Goal: Navigation & Orientation: Find specific page/section

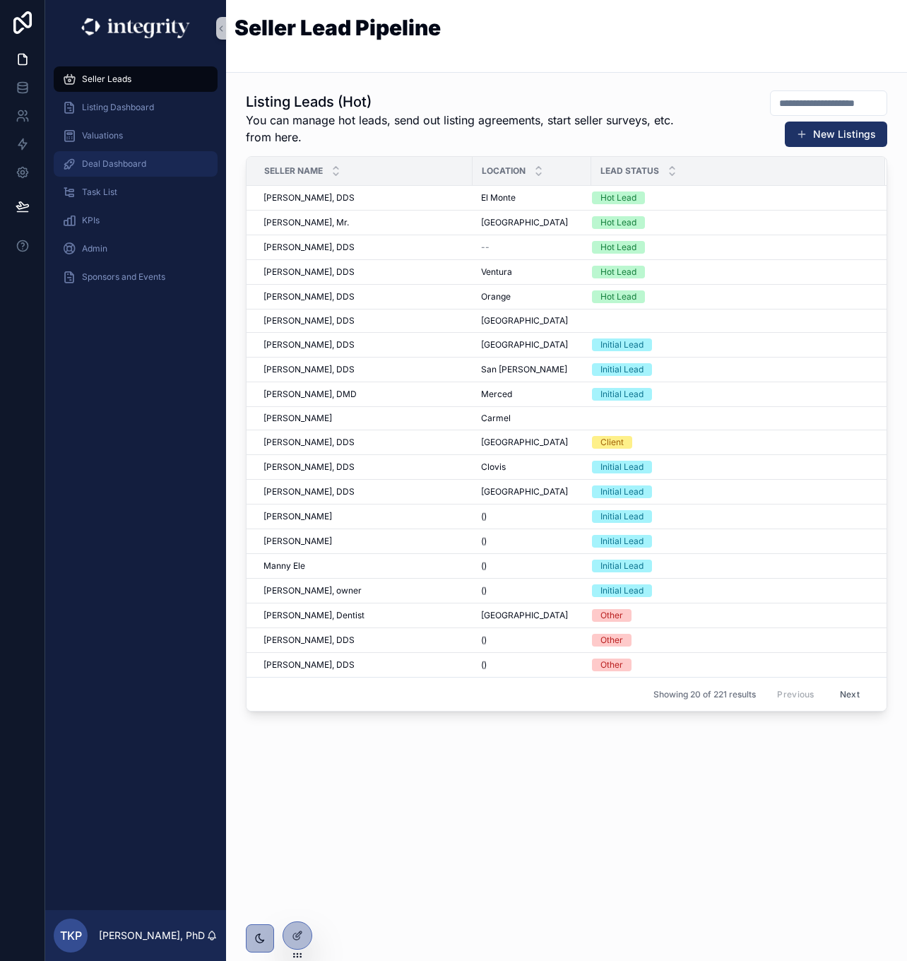
click at [102, 161] on span "Deal Dashboard" at bounding box center [114, 163] width 64 height 11
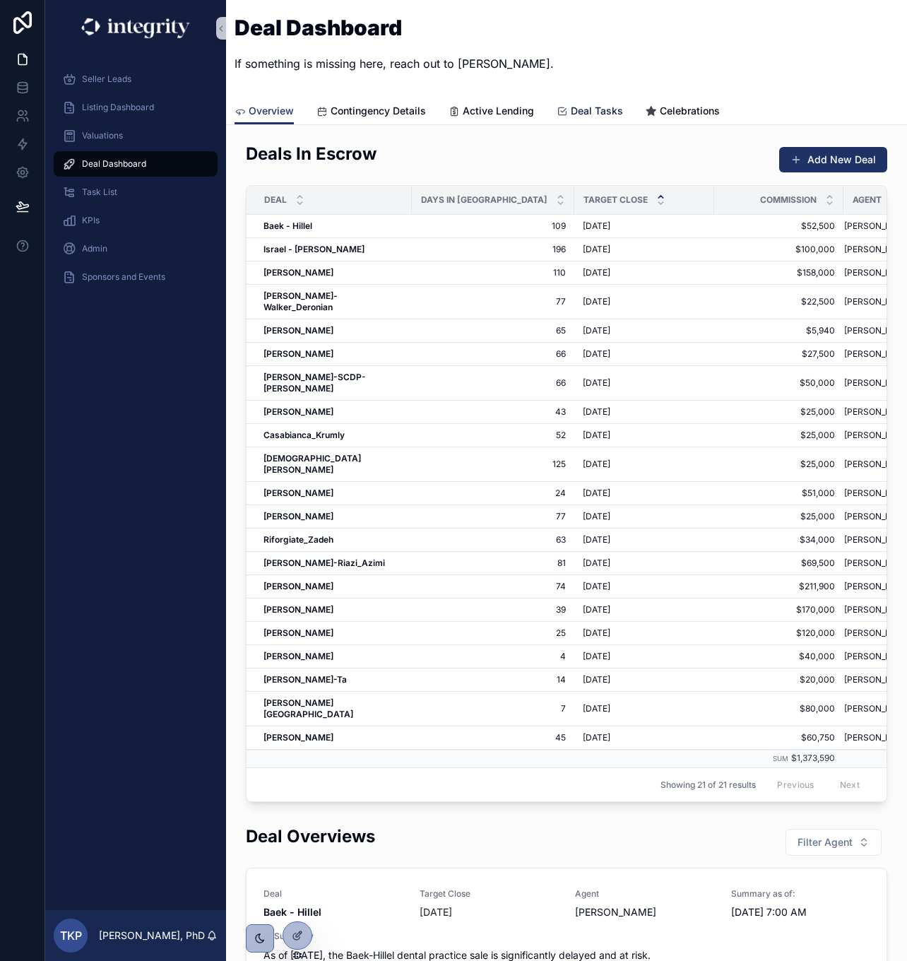
click at [562, 106] on icon "scrollable content" at bounding box center [562, 111] width 11 height 11
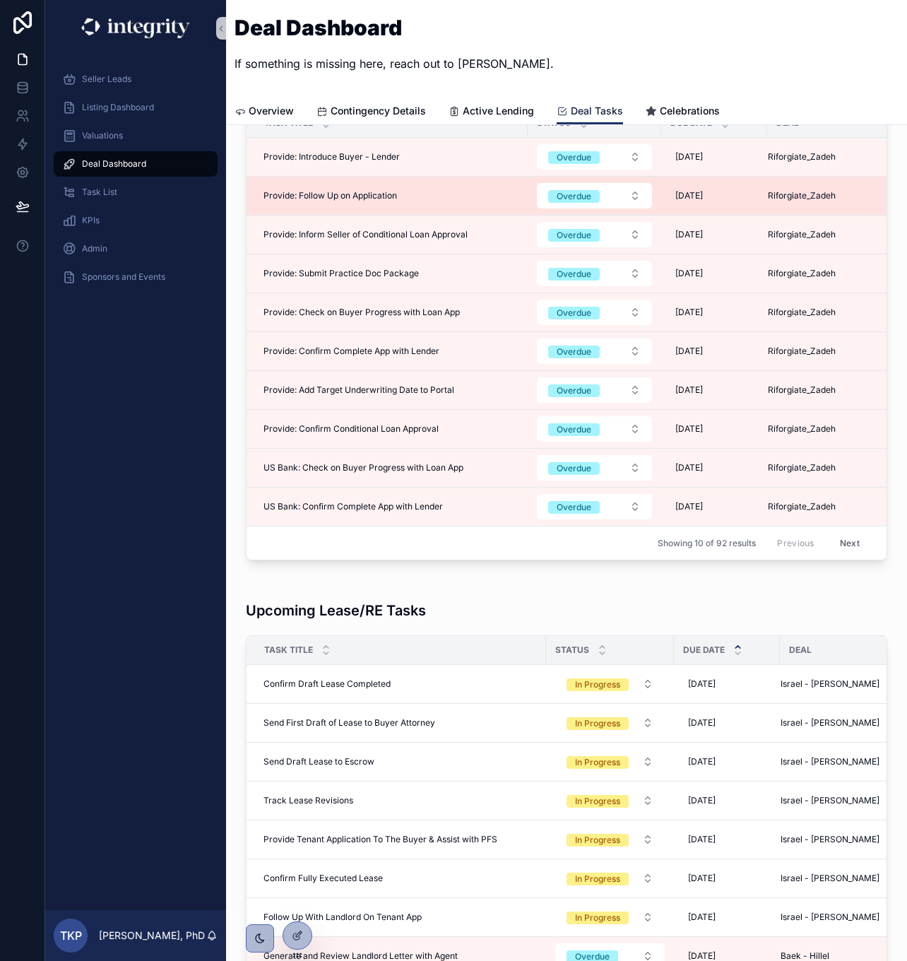
scroll to position [1605, 0]
